Goal: Task Accomplishment & Management: Use online tool/utility

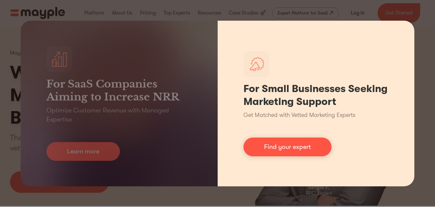
click at [253, 157] on div "For Small Businesses Seeking Marketing Support Get Matched with Vetted Marketin…" at bounding box center [316, 103] width 197 height 165
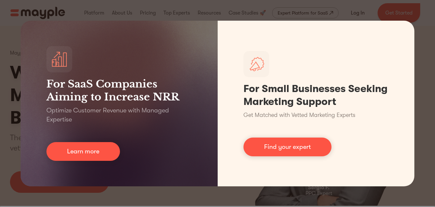
click at [247, 194] on div "For SaaS Companies Aiming to Increase NRR Optimize Customer Revenue with Manage…" at bounding box center [217, 103] width 435 height 207
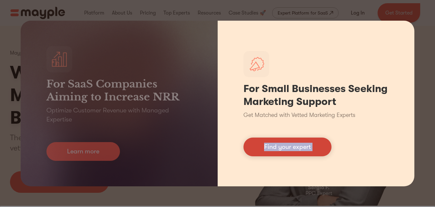
click at [281, 141] on link "Find your expert" at bounding box center [287, 146] width 88 height 19
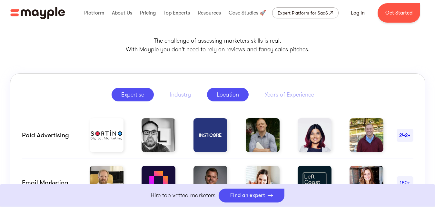
scroll to position [322, 0]
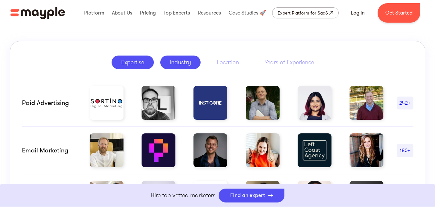
click at [178, 59] on div "Industry" at bounding box center [180, 62] width 21 height 8
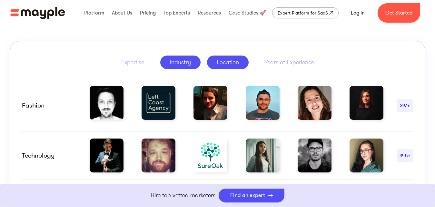
click at [238, 65] on div "Location" at bounding box center [228, 62] width 22 height 8
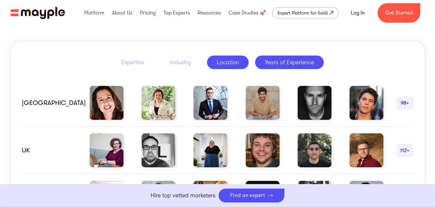
click at [276, 64] on div "Years of Experience" at bounding box center [289, 62] width 49 height 8
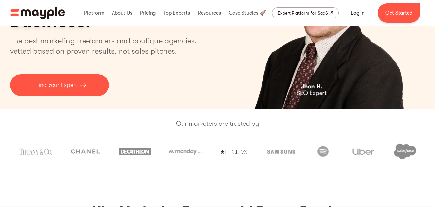
scroll to position [0, 0]
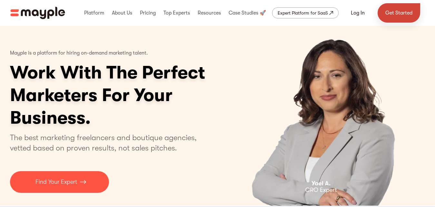
click at [389, 15] on link "Get Started" at bounding box center [399, 12] width 43 height 19
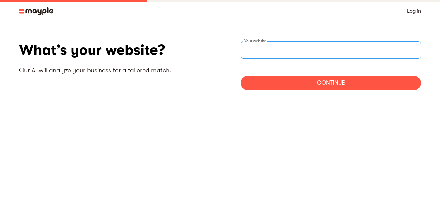
click at [292, 50] on input "websiteStep" at bounding box center [331, 49] width 181 height 17
click at [282, 44] on input "websiteStep" at bounding box center [331, 49] width 181 height 17
paste input "https://wammarketingagency.com/"
type input "https://wammarketingagency.com/"
click at [311, 78] on div "Continue" at bounding box center [331, 82] width 181 height 15
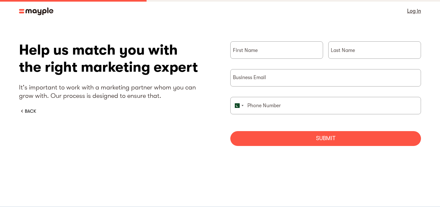
click at [32, 11] on img at bounding box center [36, 11] width 35 height 8
